Goal: Information Seeking & Learning: Learn about a topic

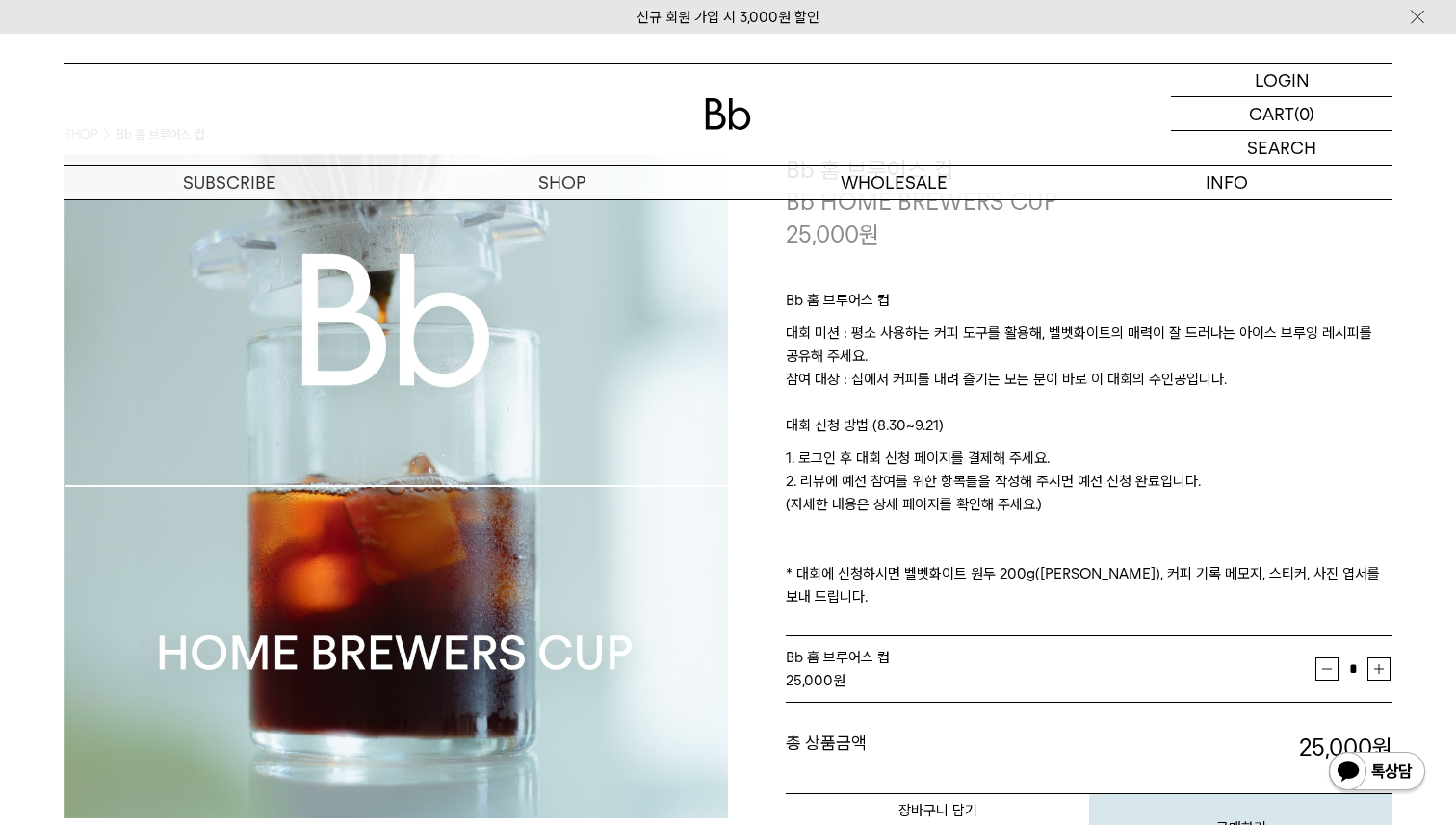
scroll to position [101, 0]
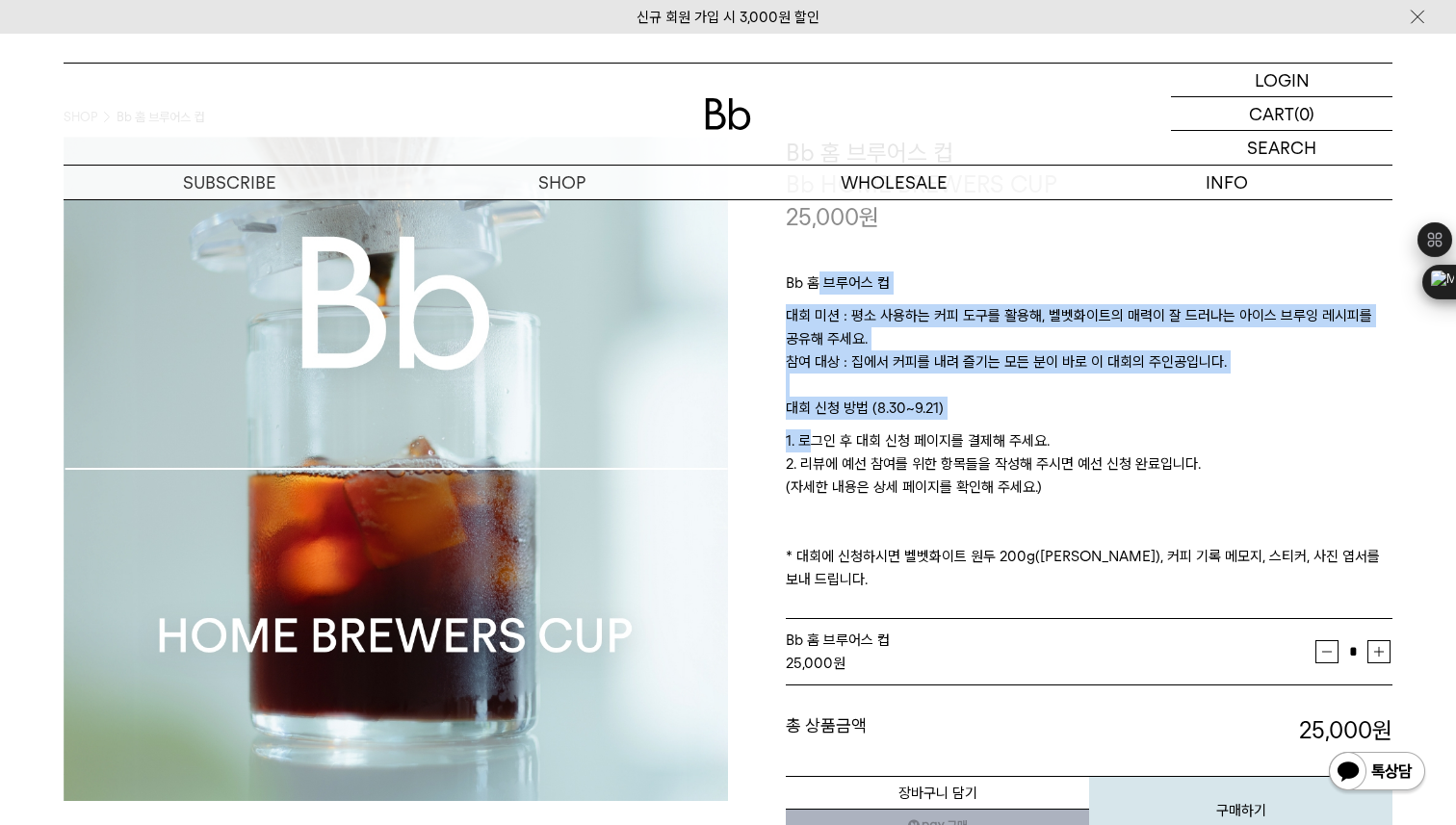
drag, startPoint x: 816, startPoint y: 283, endPoint x: 815, endPoint y: 436, distance: 153.0
click at [816, 437] on div "Bb 홈 브루어스 컵 대회 미션 : 평소 사용하는 커피 도구를 활용해, 벨벳화이트의 매력이 잘 드러나는 아이스 브루잉 레시피를 공유해 주세요.…" at bounding box center [1089, 426] width 607 height 387
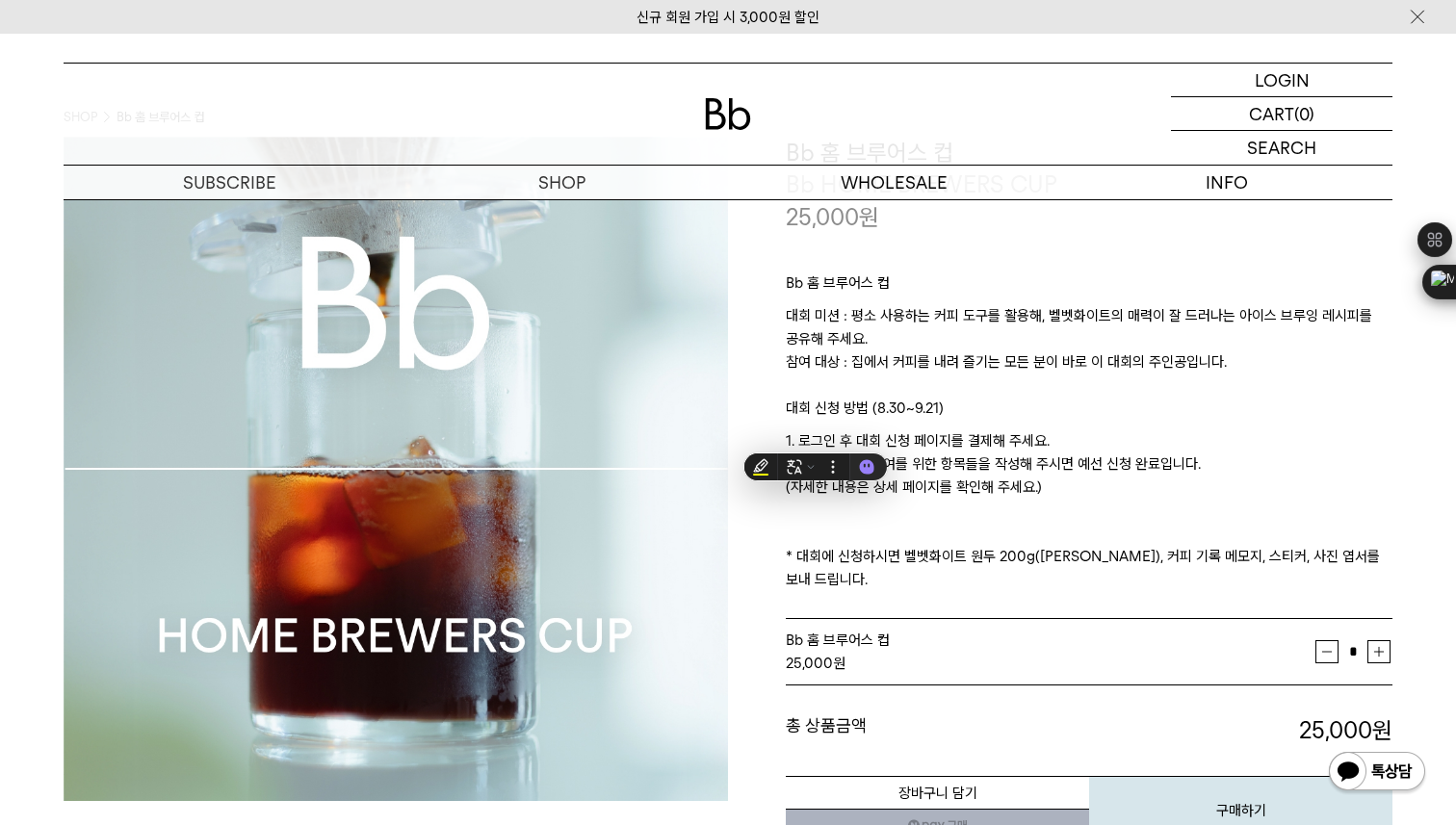
click at [847, 374] on p "대회 미션 : 평소 사용하는 커피 도구를 활용해, 벨벳화이트의 매력이 잘 드러나는 아이스 브루잉 레시피를 공유해 주세요. 참여 대상 : 집에서…" at bounding box center [1089, 350] width 607 height 92
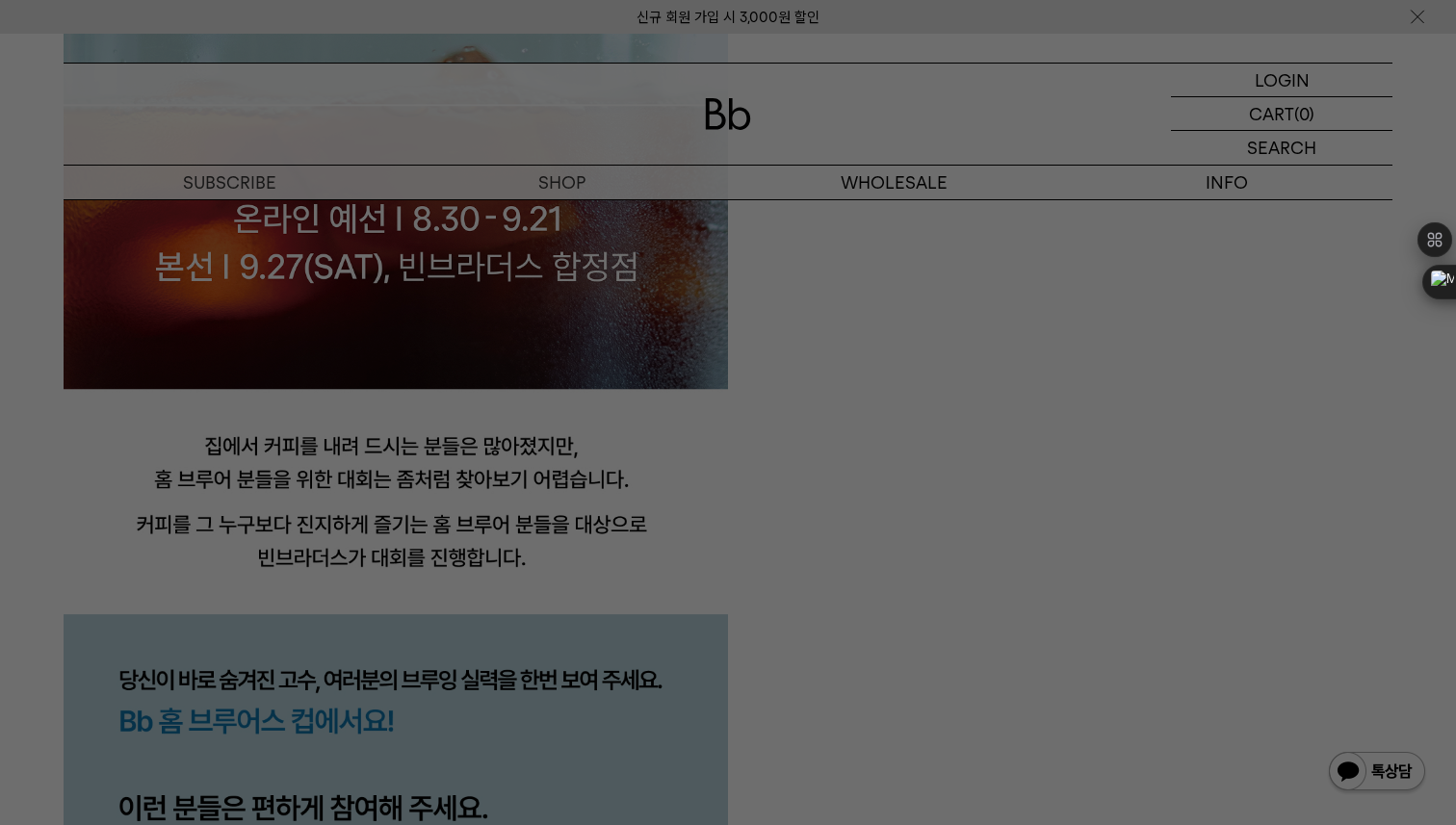
scroll to position [1690, 0]
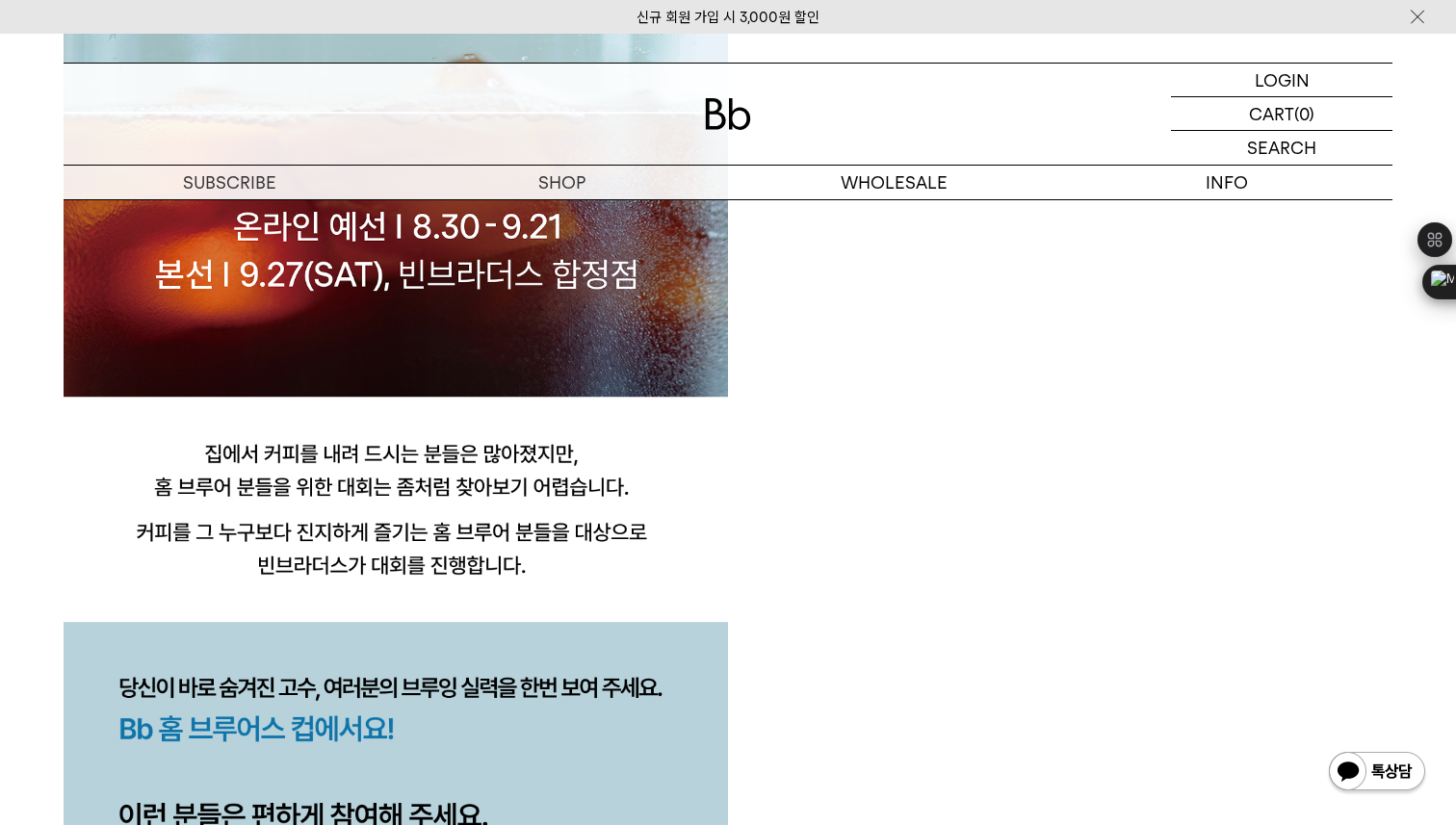
click at [1352, 794] on img at bounding box center [1377, 772] width 100 height 46
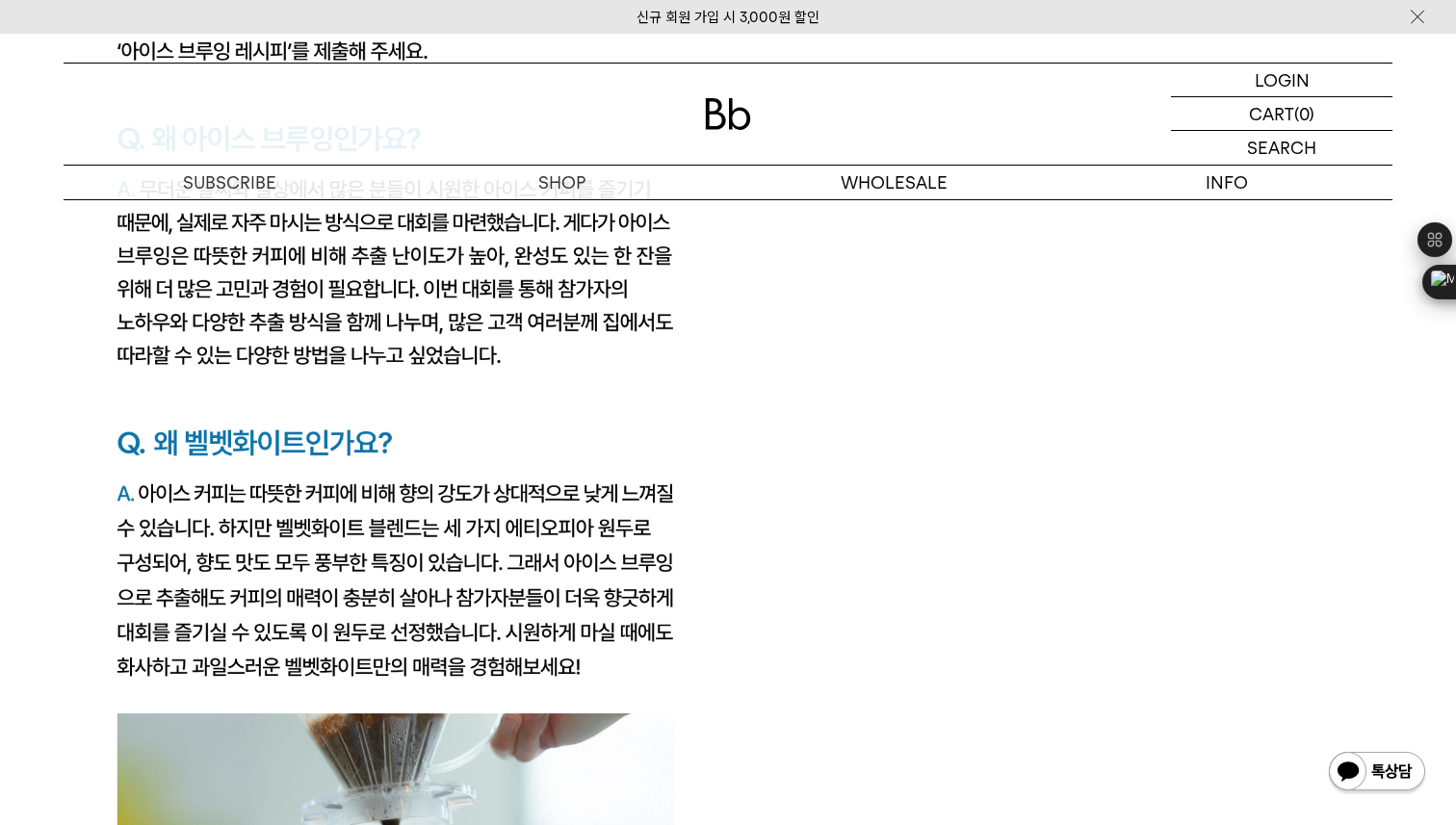
scroll to position [3384, 0]
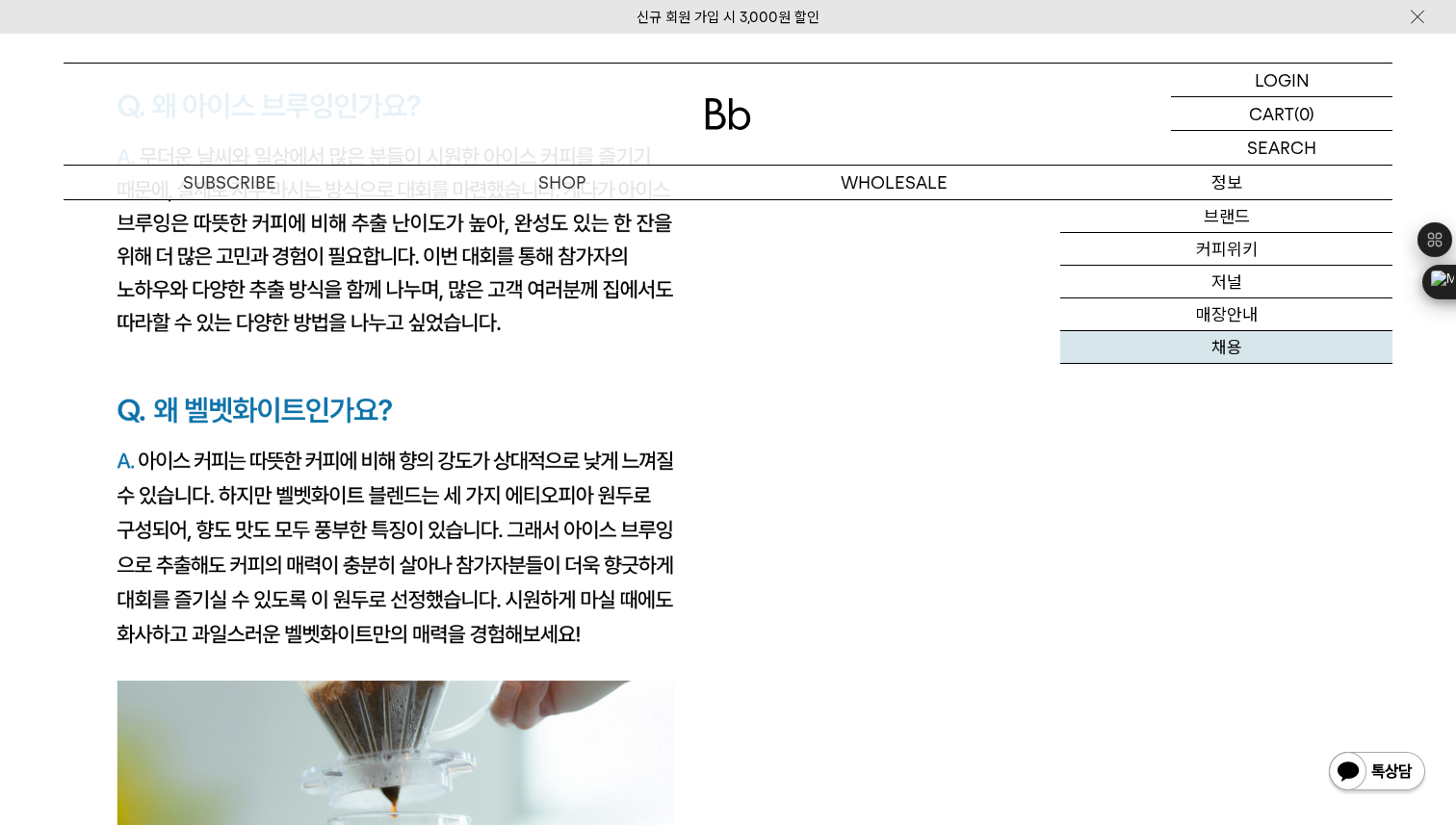
click at [1226, 342] on link "채용" at bounding box center [1226, 346] width 332 height 32
